Goal: Information Seeking & Learning: Learn about a topic

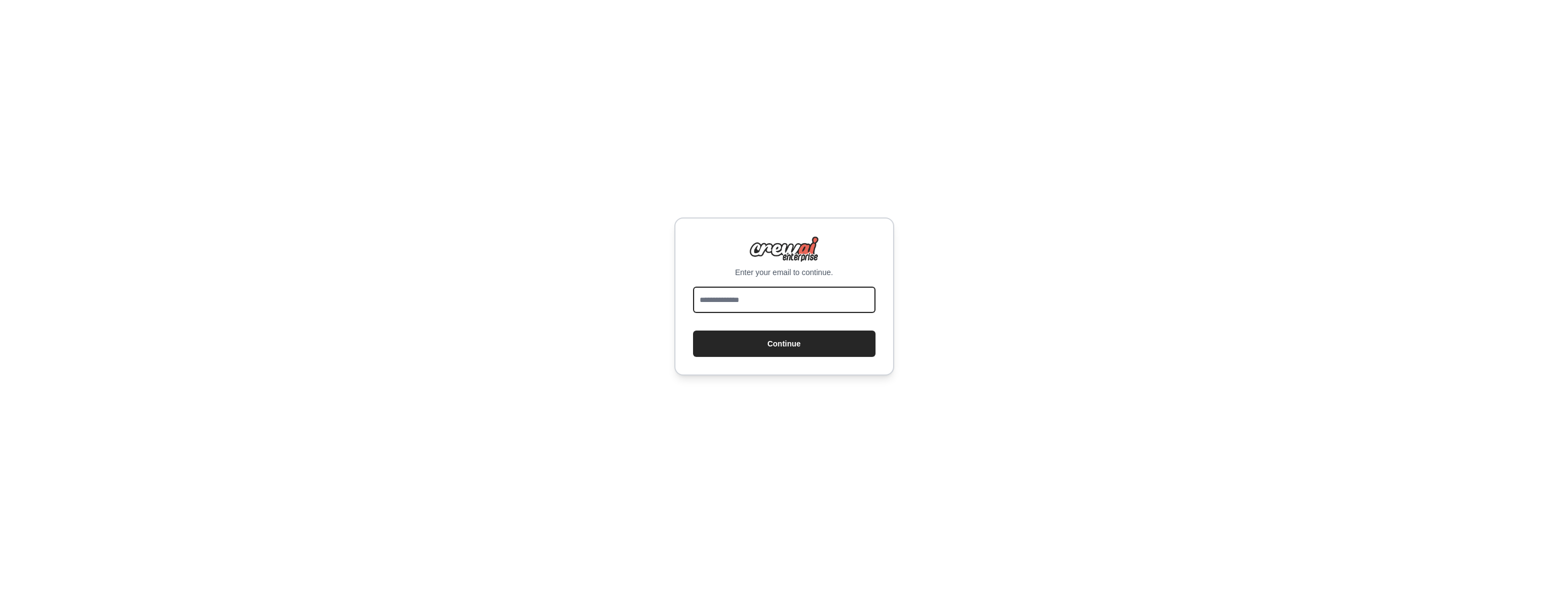
drag, startPoint x: 830, startPoint y: 310, endPoint x: 824, endPoint y: 303, distance: 9.2
click at [830, 310] on input "email" at bounding box center [785, 299] width 183 height 26
type input "**********"
click at [809, 344] on button "Continue" at bounding box center [785, 344] width 183 height 26
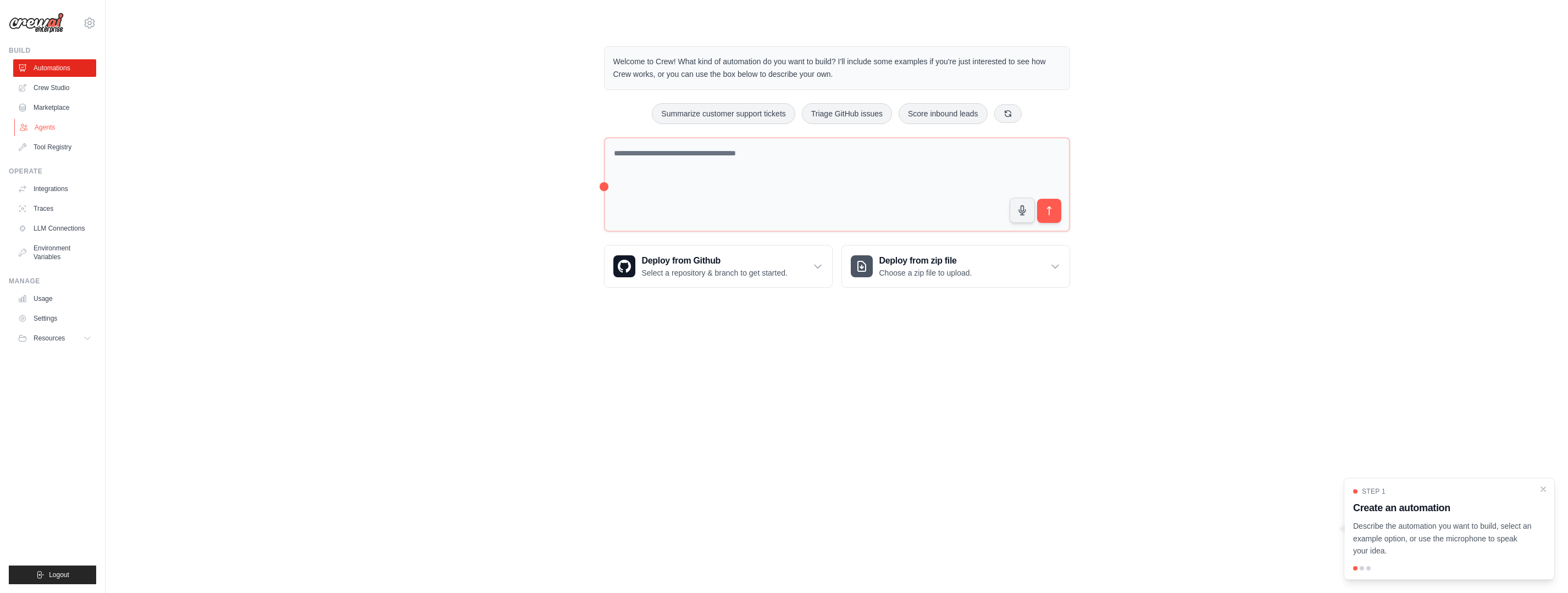
click at [54, 128] on link "Agents" at bounding box center [55, 127] width 83 height 18
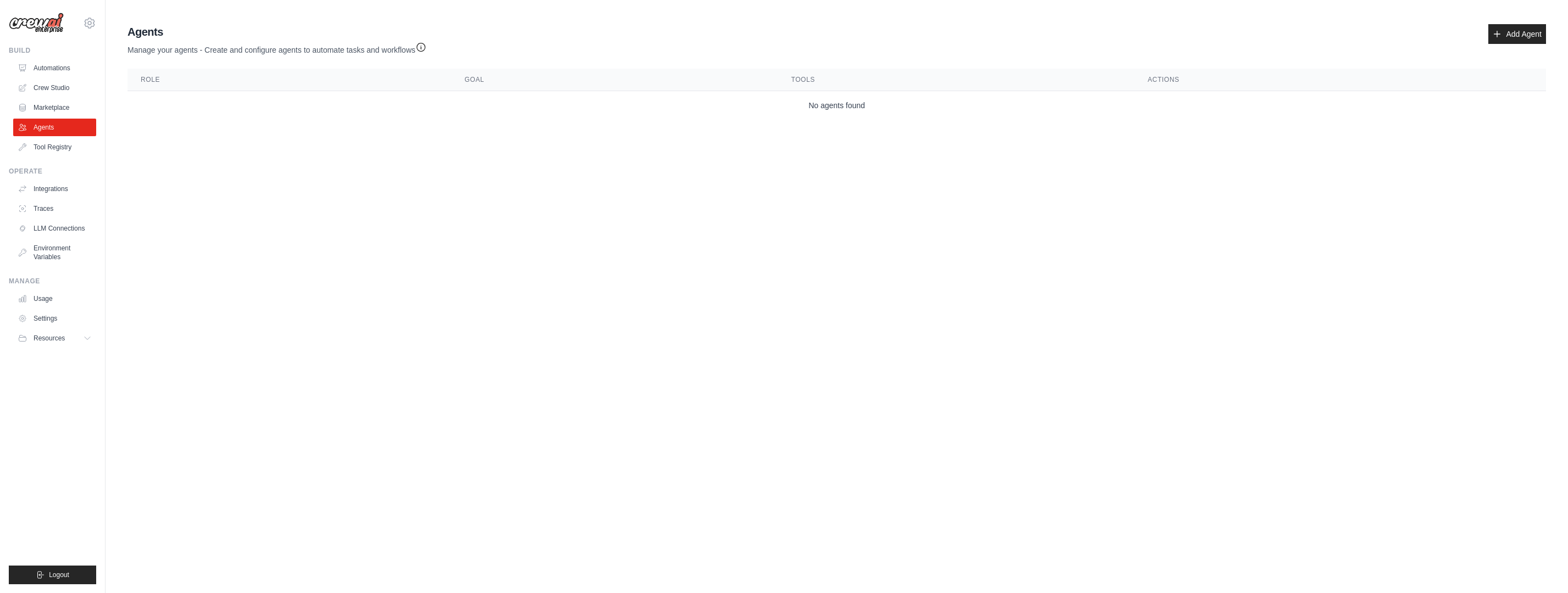
drag, startPoint x: 244, startPoint y: 113, endPoint x: 272, endPoint y: 95, distance: 33.3
click at [244, 113] on td "No agents found" at bounding box center [836, 106] width 1418 height 29
click at [425, 47] on icon "button" at bounding box center [421, 47] width 11 height 11
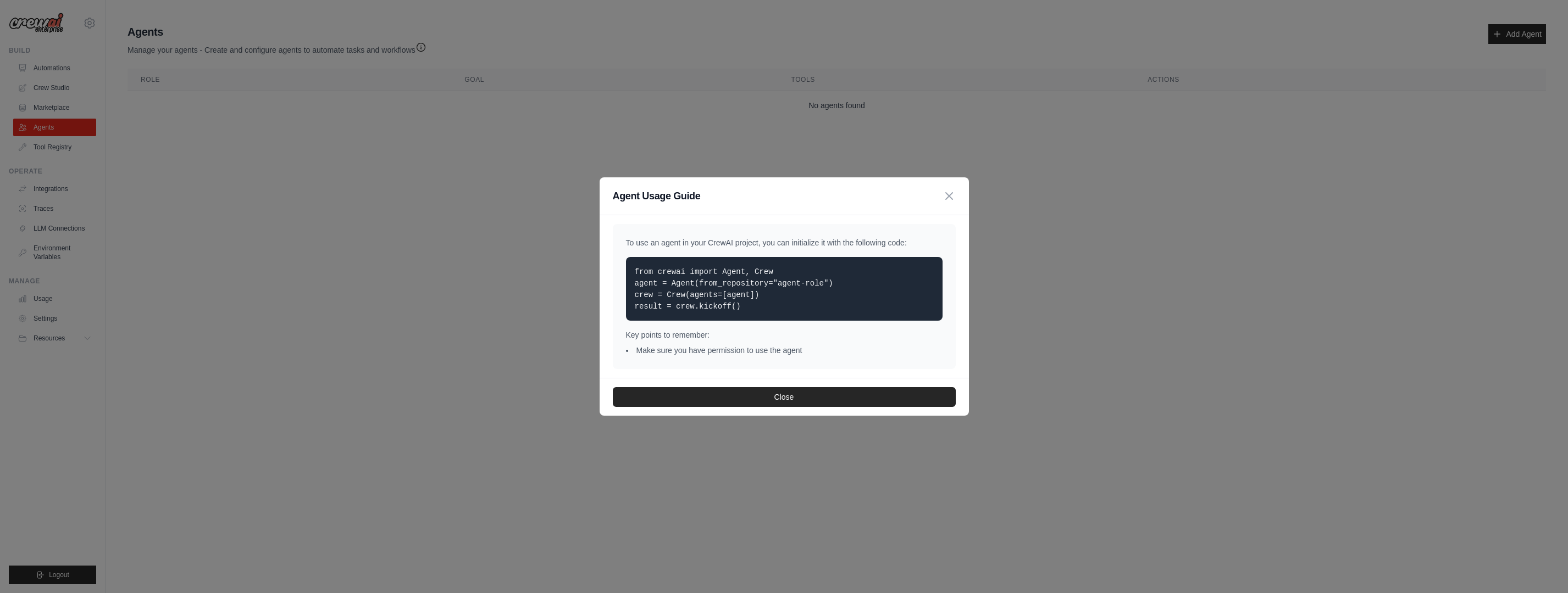
click at [765, 338] on p "Key points to remember:" at bounding box center [784, 335] width 317 height 11
click at [784, 399] on button "Close" at bounding box center [784, 397] width 343 height 20
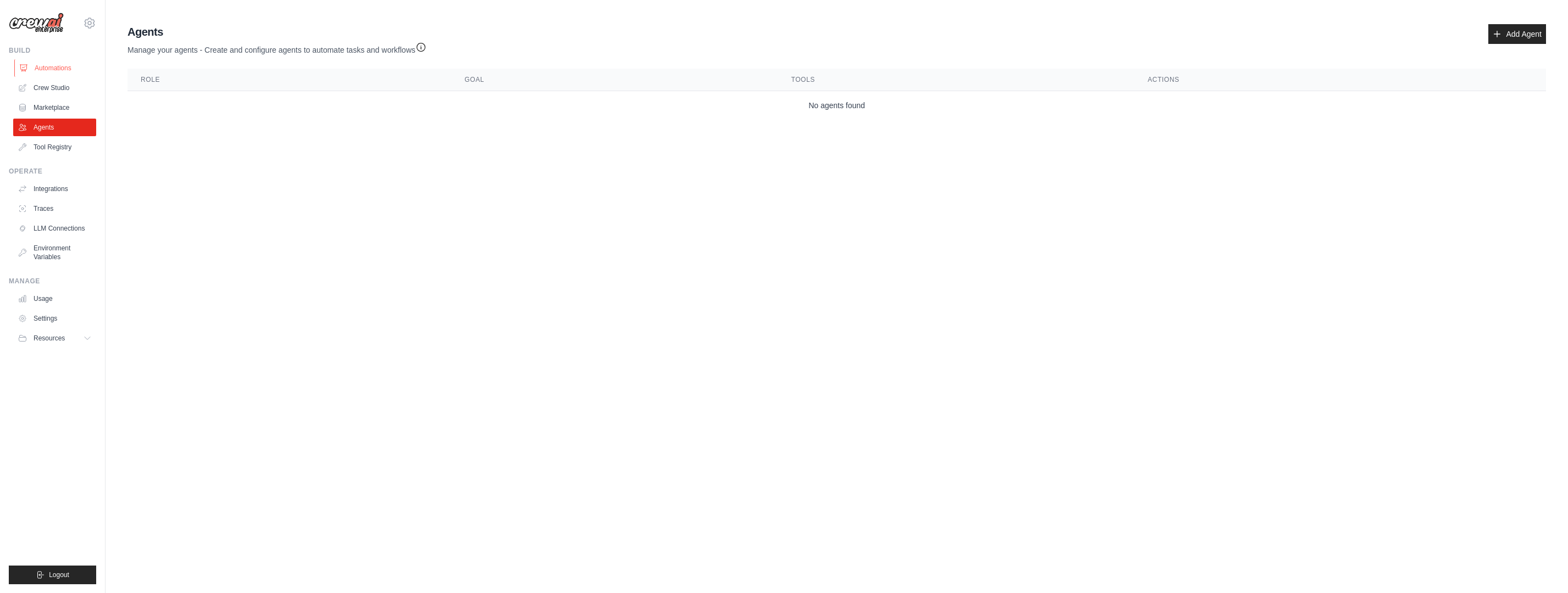
click at [52, 67] on link "Automations" at bounding box center [55, 68] width 83 height 18
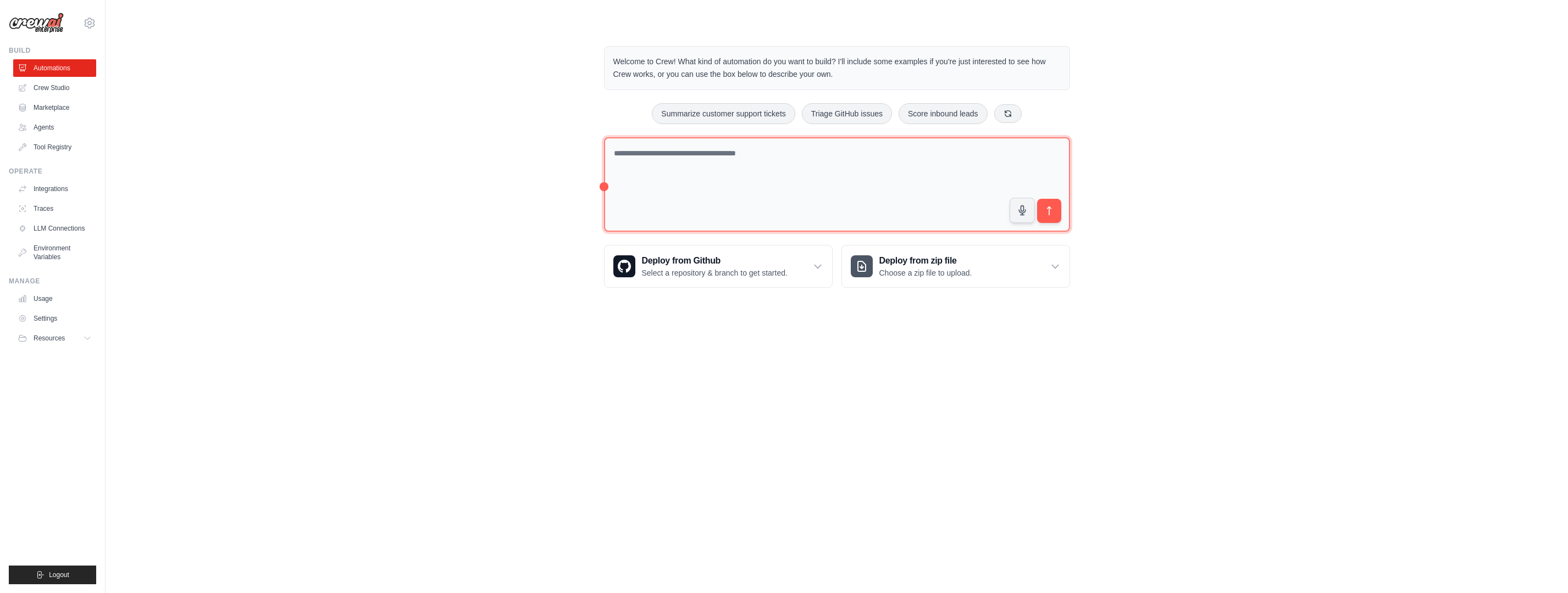
click at [707, 193] on textarea at bounding box center [837, 185] width 466 height 95
click at [801, 272] on div "Deploy from Github Select a repository & branch to get started." at bounding box center [718, 266] width 228 height 42
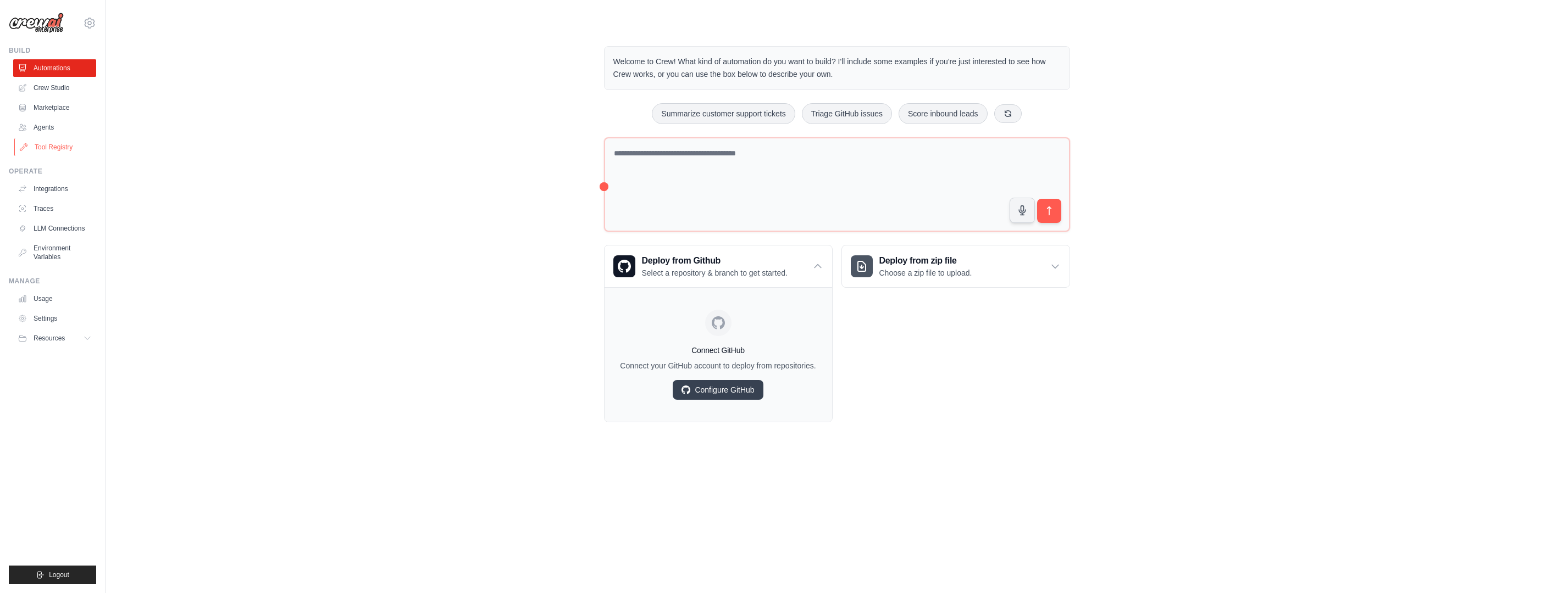
click at [52, 146] on link "Tool Registry" at bounding box center [55, 147] width 83 height 18
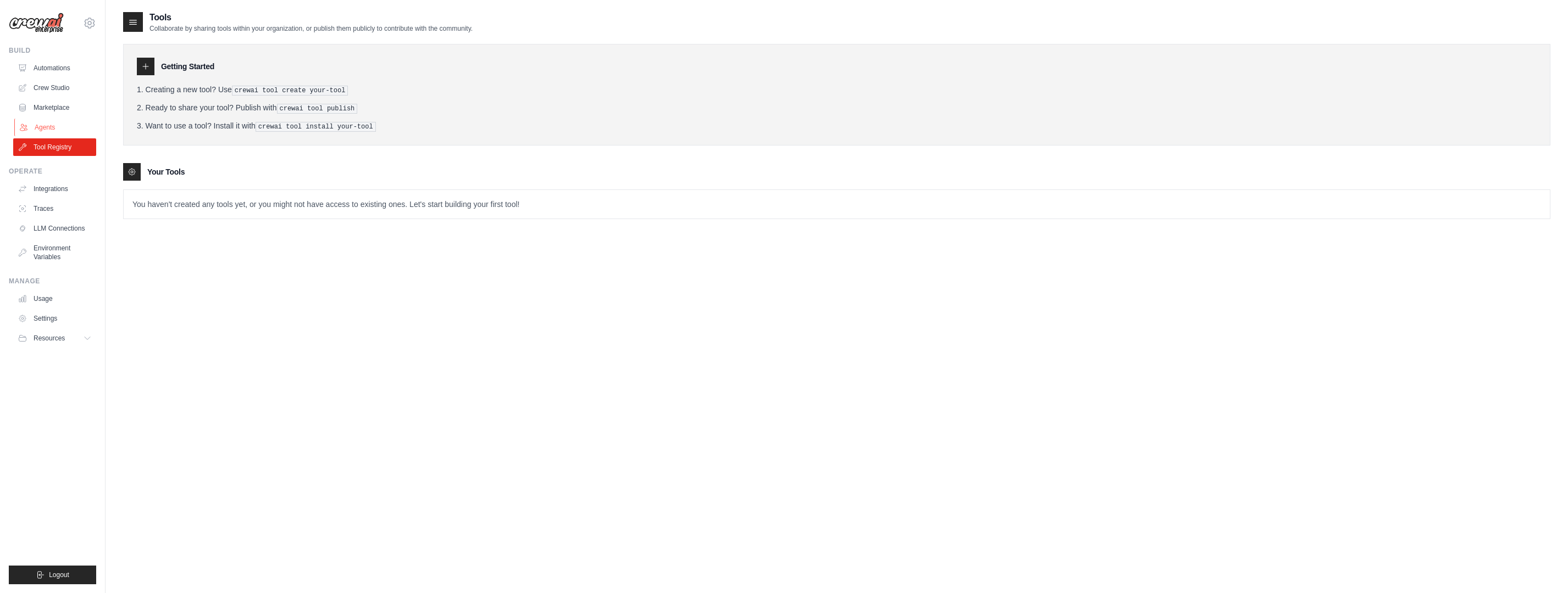
click at [54, 130] on link "Agents" at bounding box center [55, 127] width 83 height 18
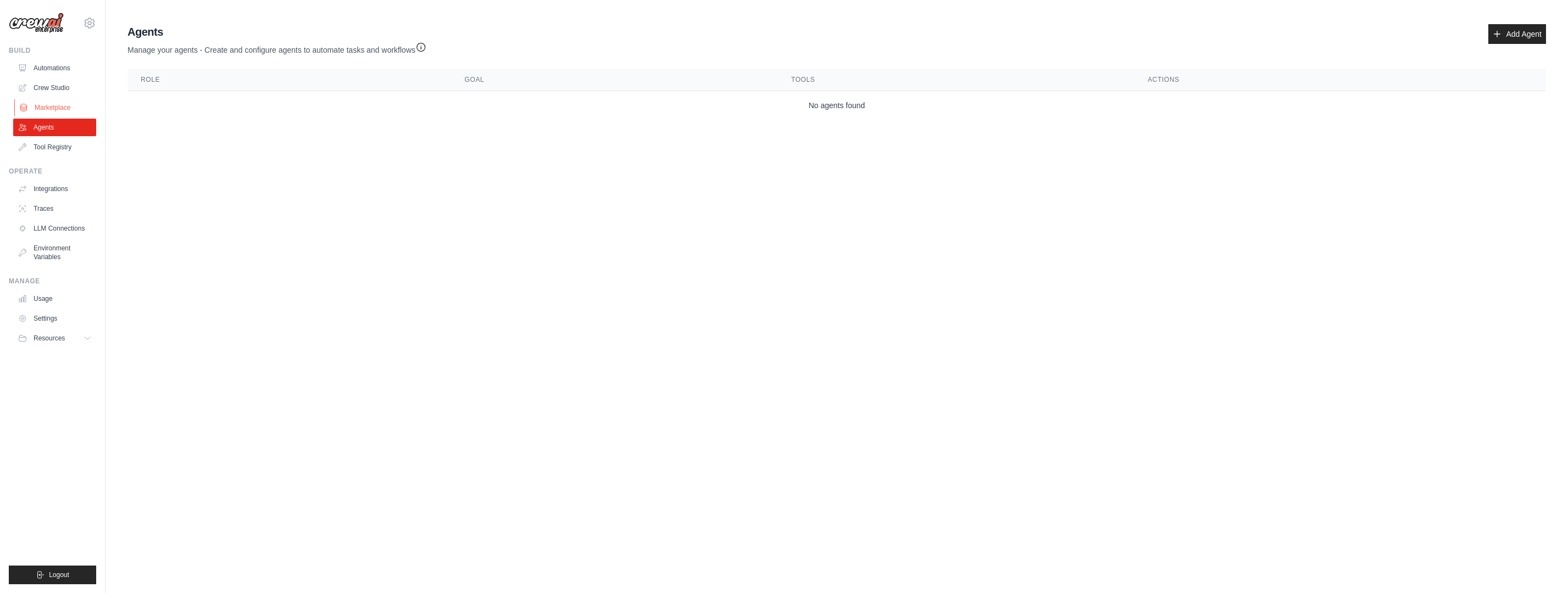
click at [58, 110] on link "Marketplace" at bounding box center [55, 108] width 83 height 18
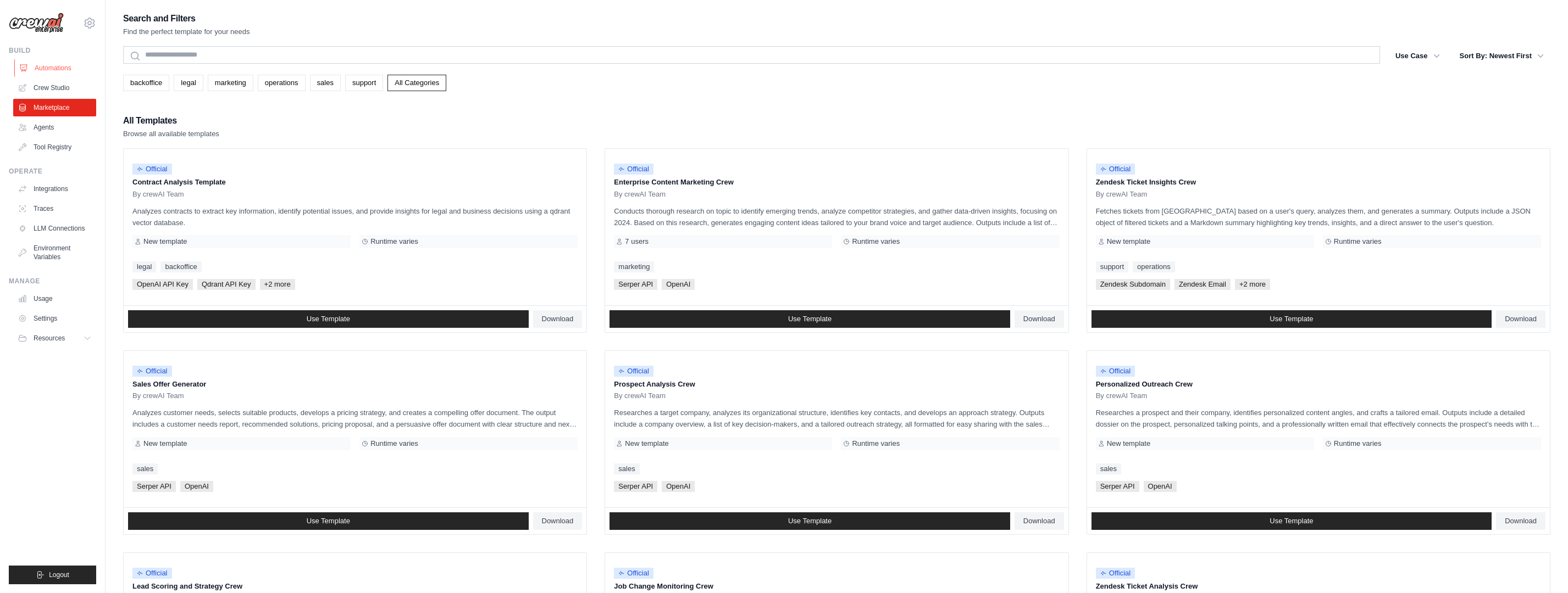
click at [49, 69] on link "Automations" at bounding box center [55, 68] width 83 height 18
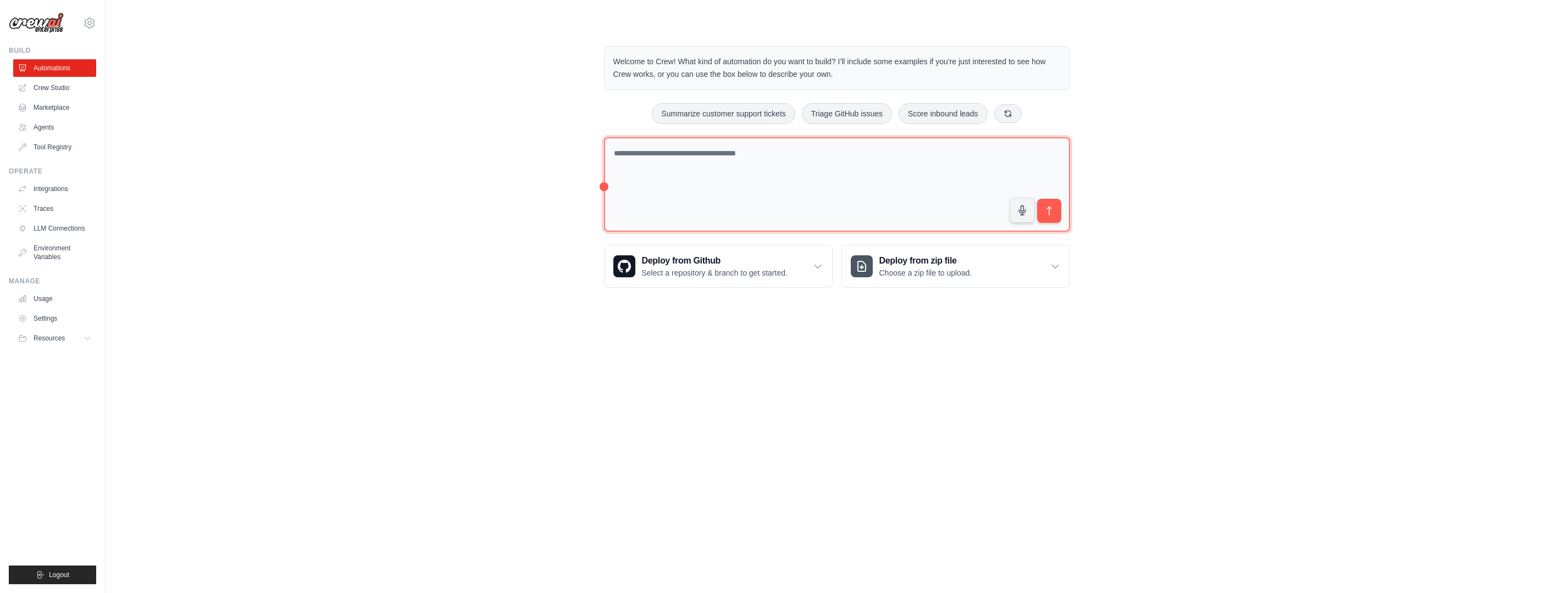
drag, startPoint x: 705, startPoint y: 169, endPoint x: 735, endPoint y: 171, distance: 30.1
click at [704, 170] on textarea at bounding box center [837, 185] width 466 height 95
click at [44, 251] on link "Environment Variables" at bounding box center [55, 252] width 83 height 26
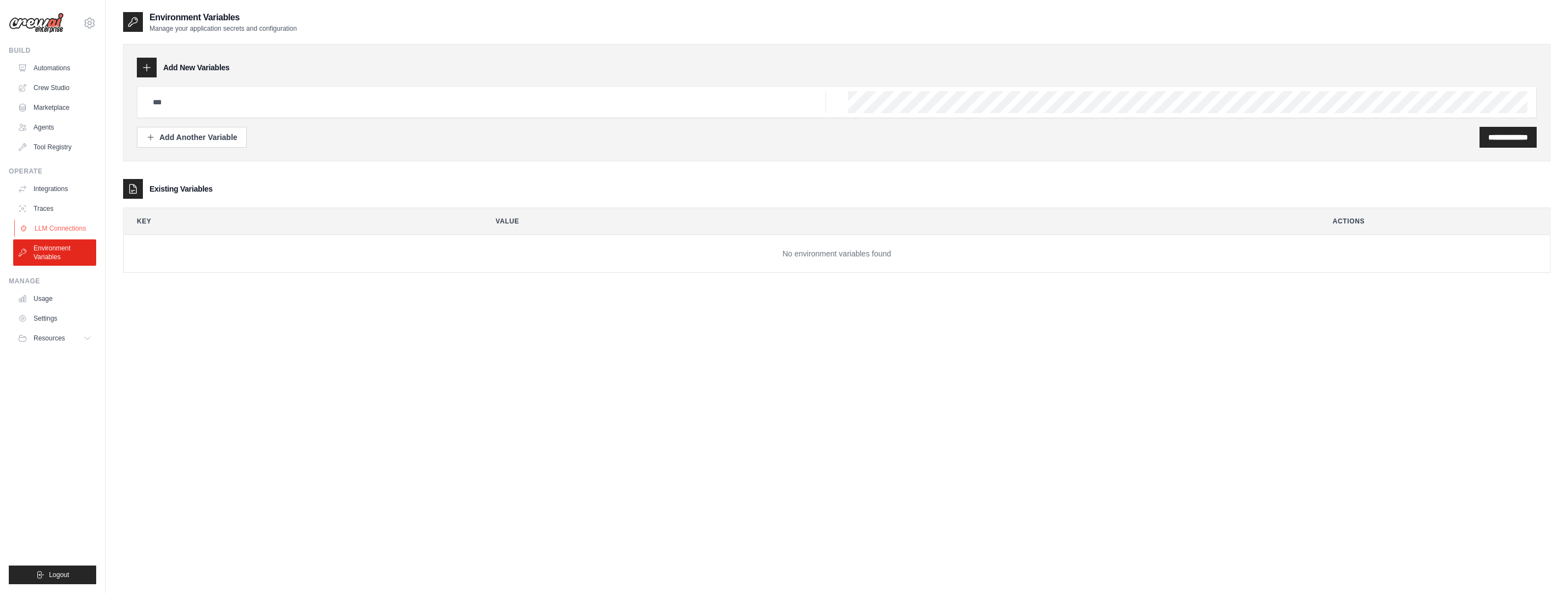
click at [54, 226] on link "LLM Connections" at bounding box center [55, 228] width 83 height 18
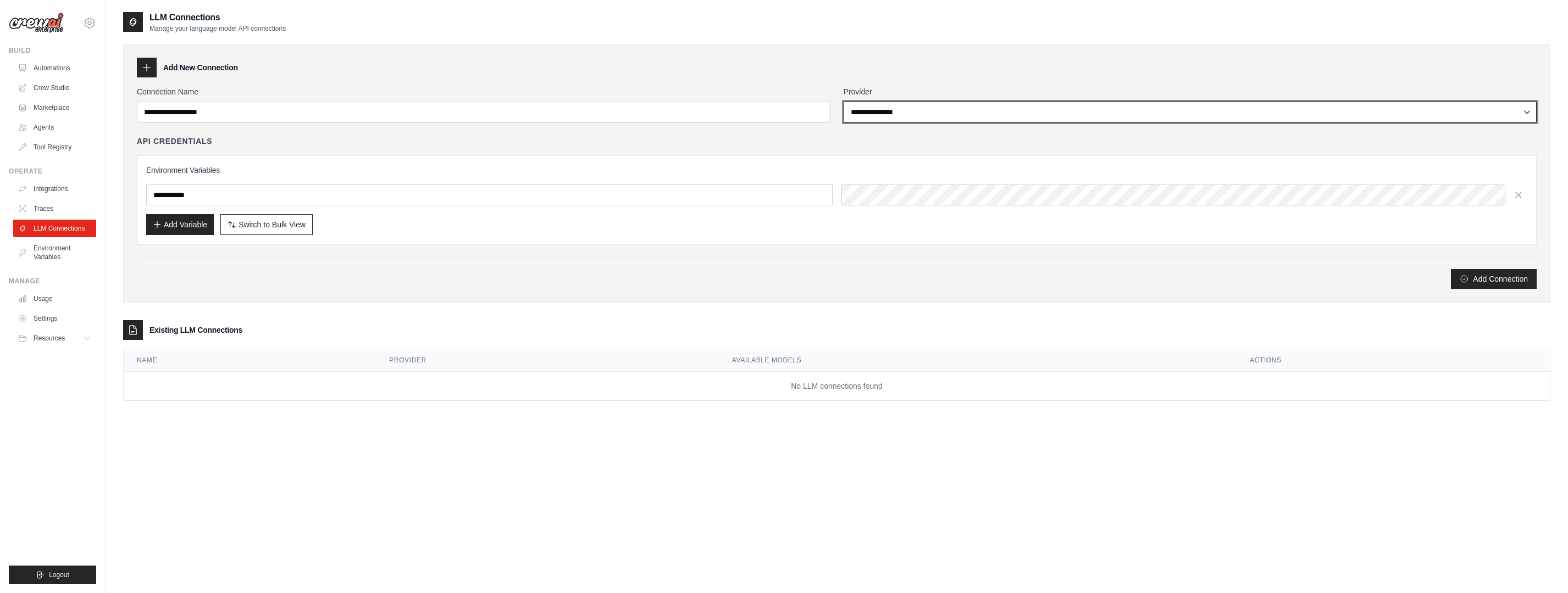
click at [947, 117] on select "**********" at bounding box center [1190, 112] width 693 height 21
select select "******"
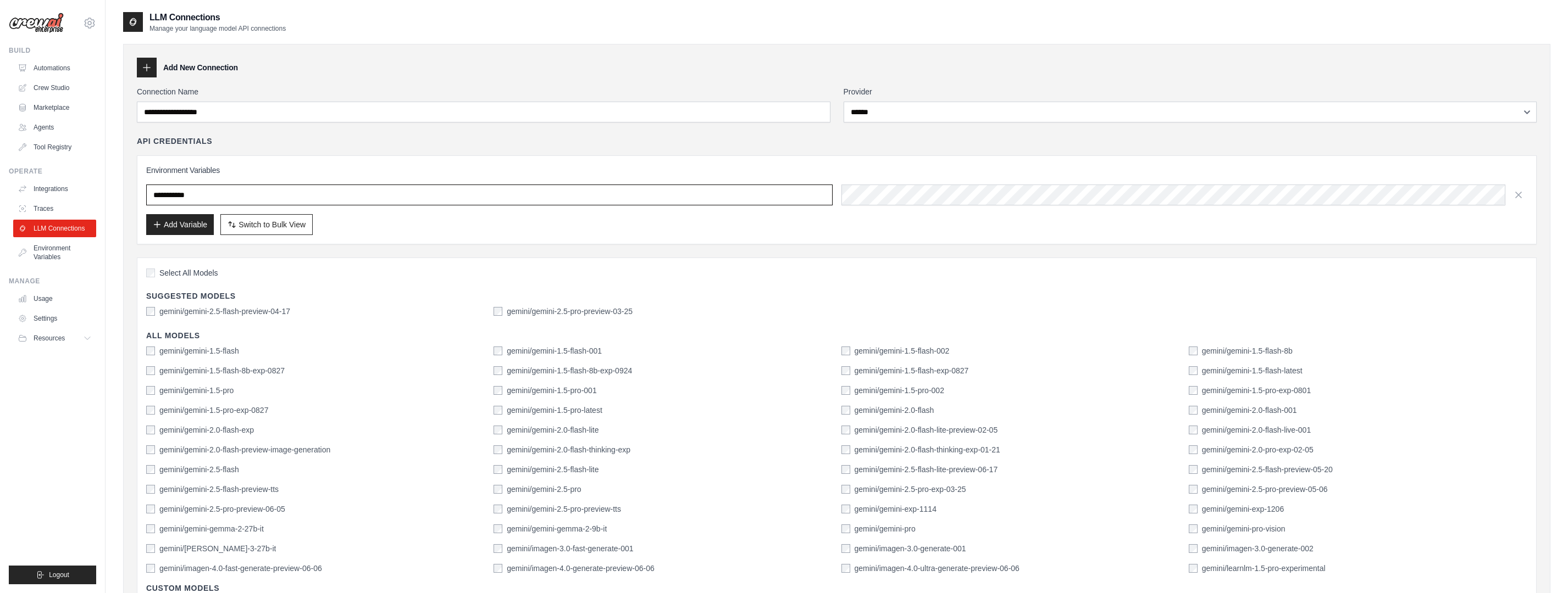
click at [254, 193] on input "text" at bounding box center [489, 195] width 687 height 21
click at [300, 195] on input "text" at bounding box center [489, 195] width 687 height 21
click at [206, 191] on input "text" at bounding box center [489, 195] width 687 height 21
click at [190, 195] on input "text" at bounding box center [489, 195] width 687 height 21
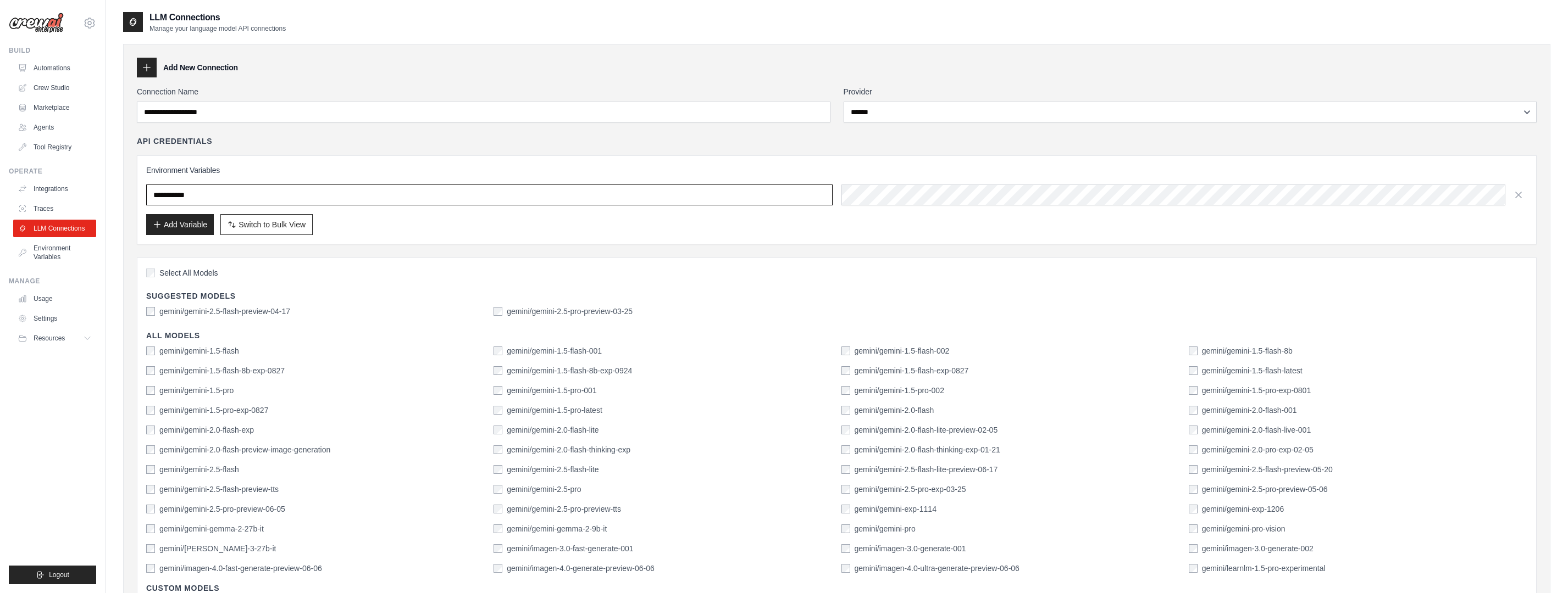
click at [190, 195] on input "text" at bounding box center [489, 195] width 687 height 21
click at [191, 195] on input "text" at bounding box center [489, 195] width 687 height 21
paste input "**********"
type input "**********"
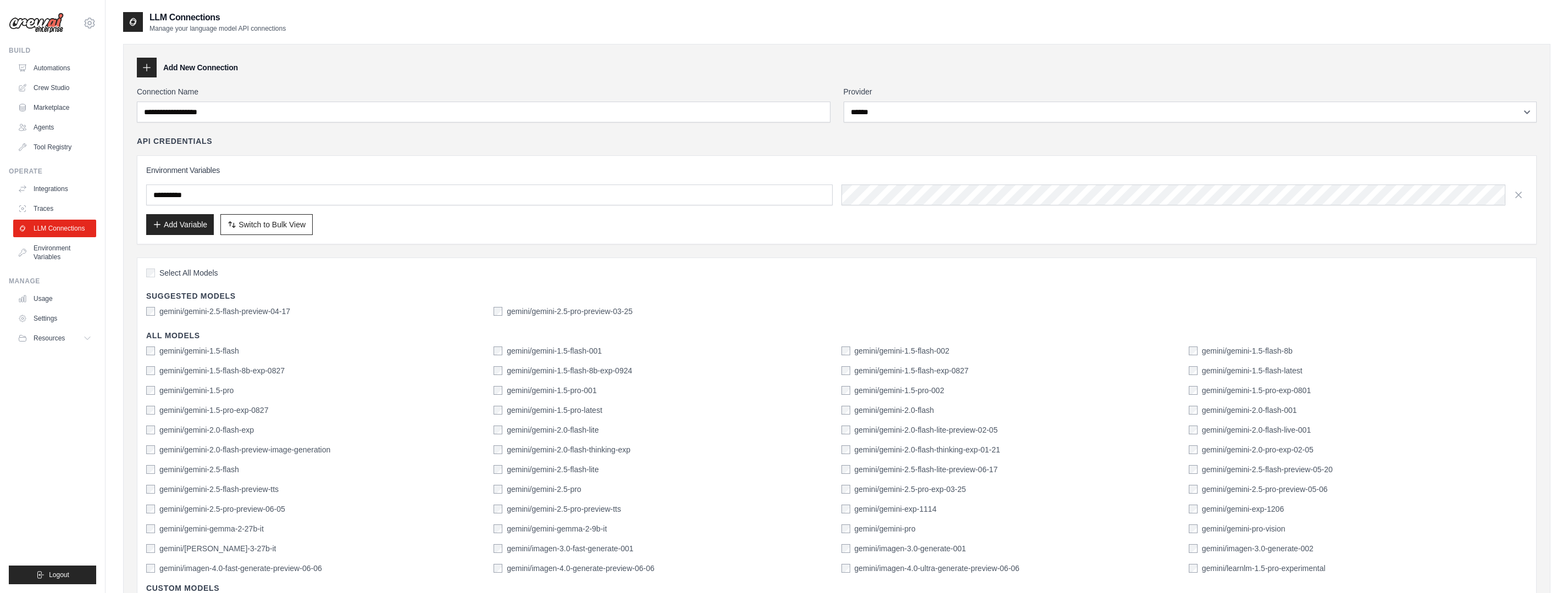
click at [403, 227] on div "Add Variable Switch to Bulk View Switch to Table View" at bounding box center [836, 224] width 1381 height 21
click at [188, 225] on button "Add Variable" at bounding box center [180, 224] width 68 height 21
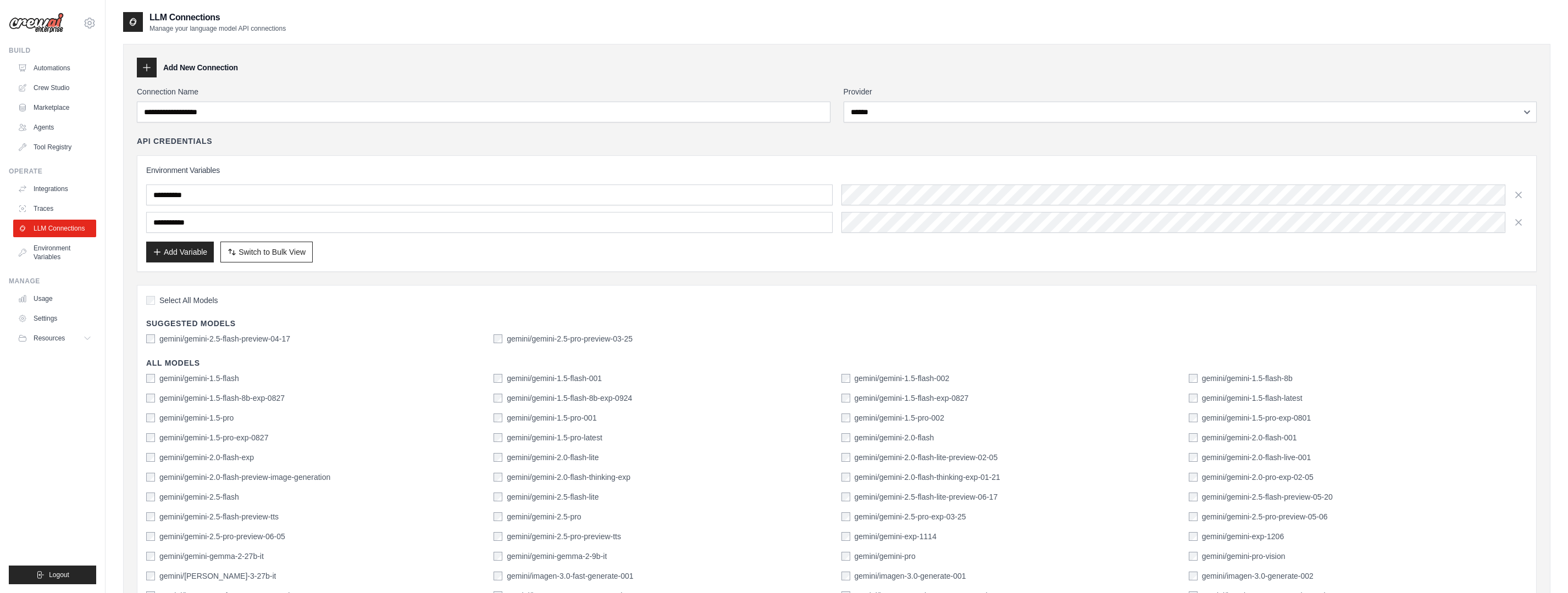
click at [251, 226] on input "text" at bounding box center [489, 223] width 687 height 21
click at [48, 206] on link "Traces" at bounding box center [55, 209] width 83 height 18
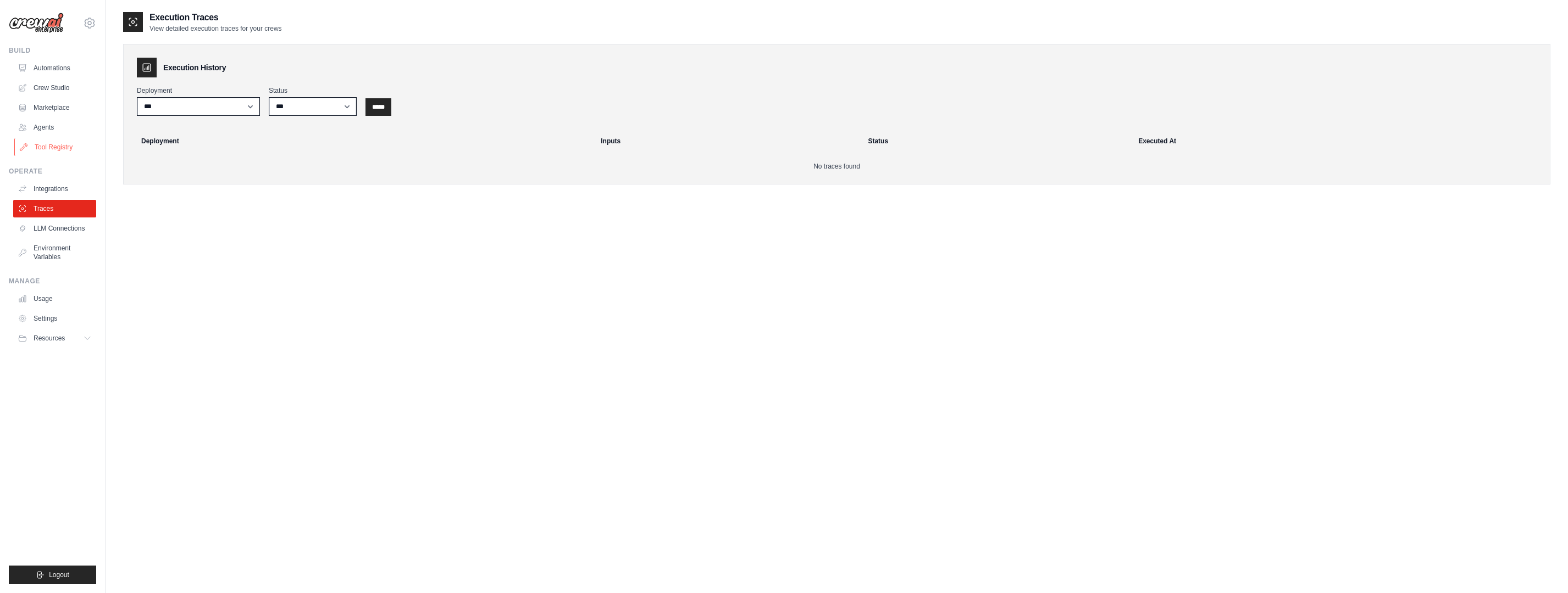
click at [56, 149] on link "Tool Registry" at bounding box center [55, 147] width 83 height 18
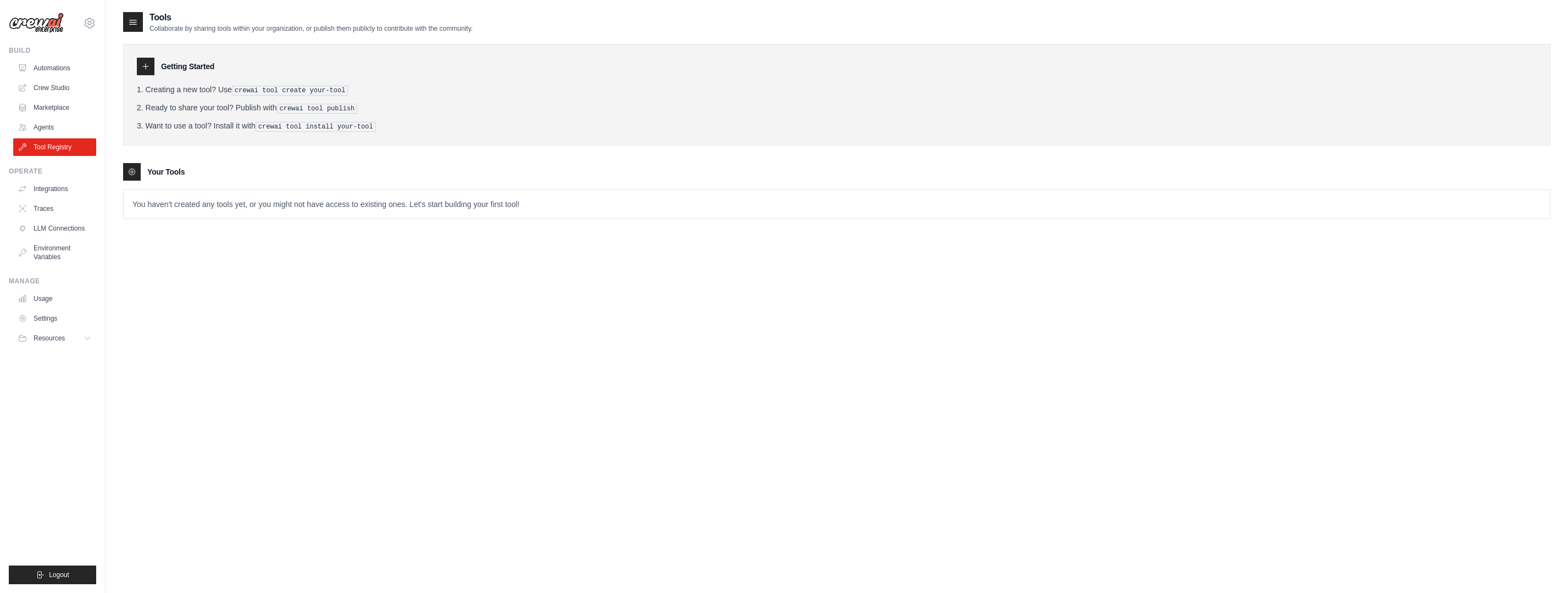
click at [233, 207] on p "You haven't created any tools yet, or you might not have access to existing one…" at bounding box center [836, 204] width 1426 height 29
click at [155, 66] on div "Getting Started" at bounding box center [837, 66] width 1400 height 18
click at [142, 66] on icon at bounding box center [145, 66] width 9 height 9
click at [172, 66] on h3 "Getting Started" at bounding box center [188, 66] width 54 height 11
click at [198, 127] on li "Want to use a tool? Install it with crewai tool install your-tool" at bounding box center [837, 126] width 1400 height 12
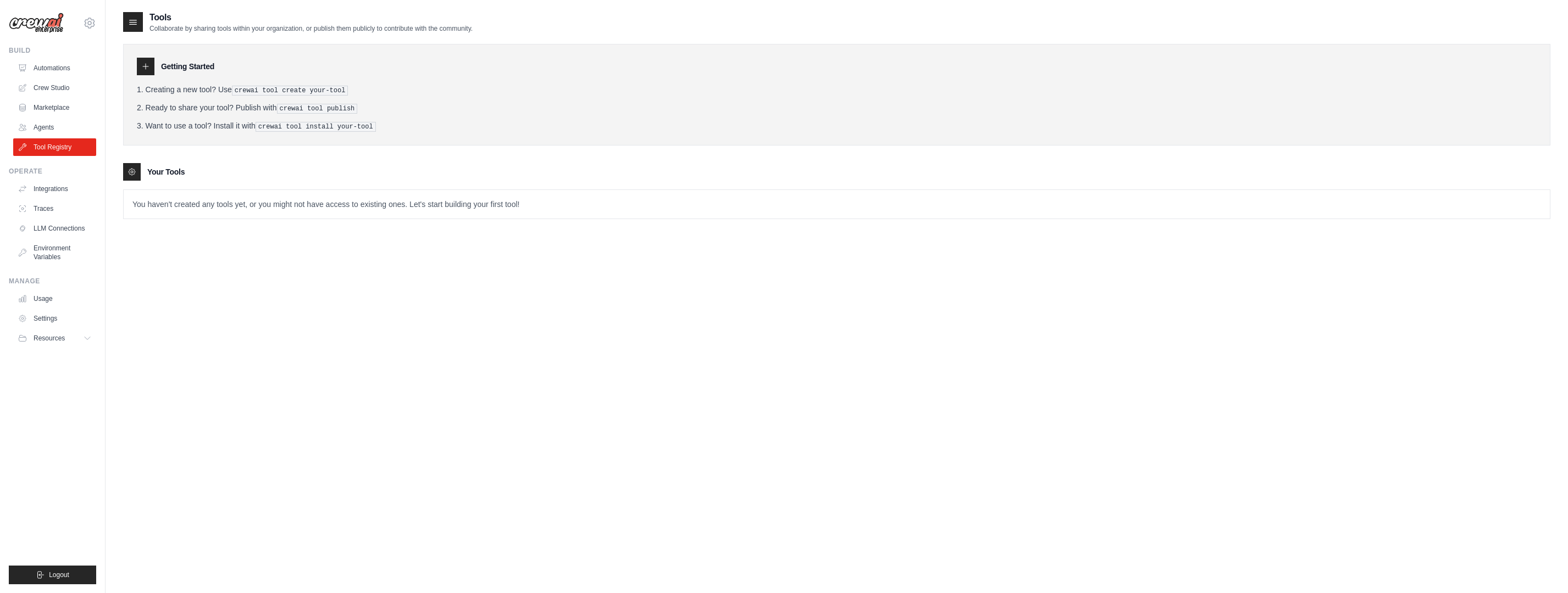
click at [198, 88] on li "Creating a new tool? Use crewai tool create your-tool" at bounding box center [837, 89] width 1400 height 12
click at [249, 89] on pre "crewai tool create your-tool" at bounding box center [290, 91] width 116 height 10
drag, startPoint x: 249, startPoint y: 89, endPoint x: 231, endPoint y: 92, distance: 18.2
click at [248, 89] on pre "crewai tool create your-tool" at bounding box center [290, 91] width 116 height 10
click at [219, 92] on li "Creating a new tool? Use crewai tool create your-tool" at bounding box center [837, 89] width 1400 height 12
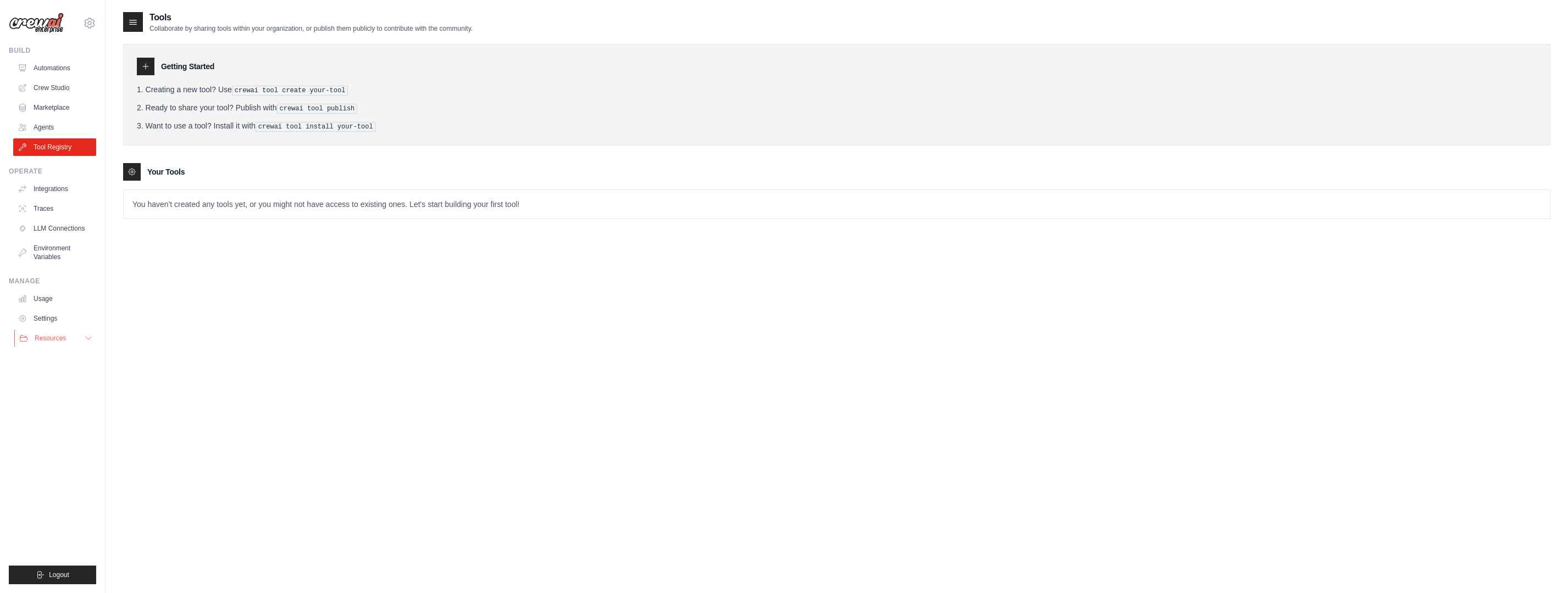
click at [68, 339] on button "Resources" at bounding box center [55, 338] width 83 height 18
click at [64, 373] on link "GitHub" at bounding box center [59, 374] width 77 height 15
